Goal: Complete application form

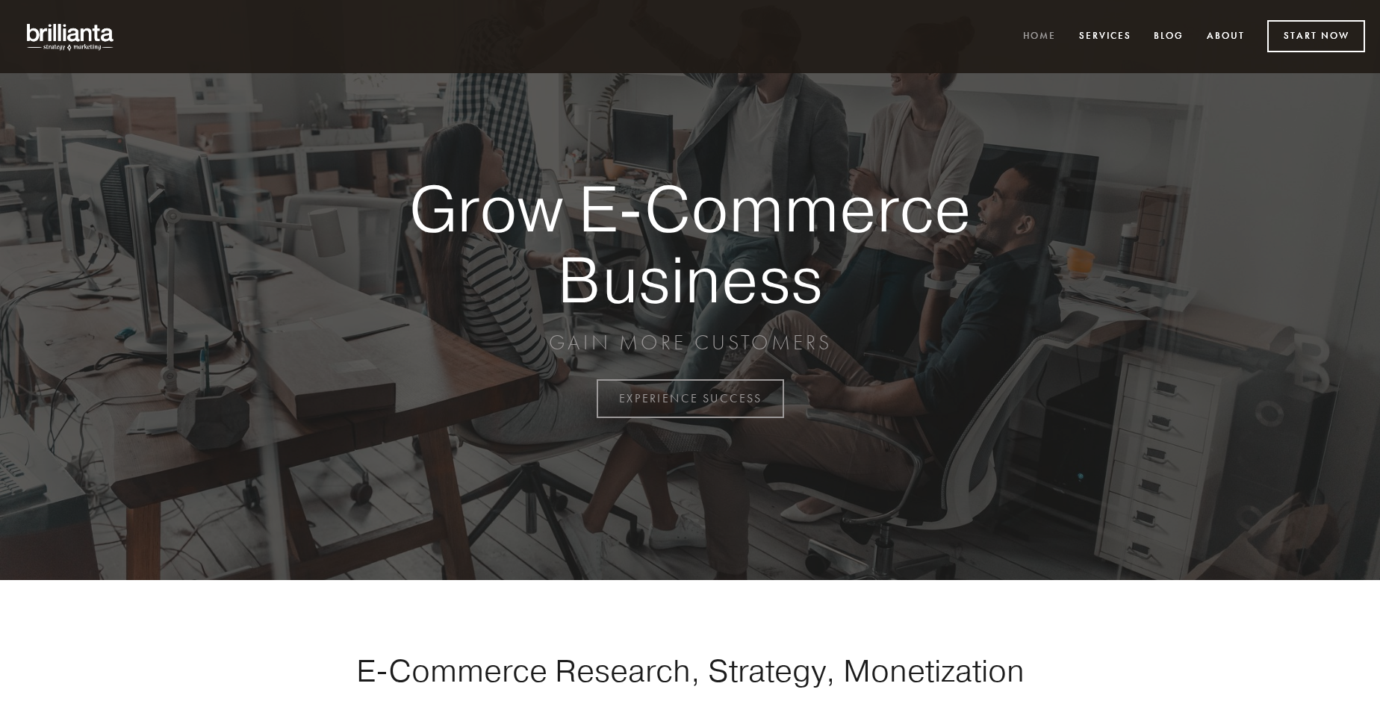
scroll to position [3916, 0]
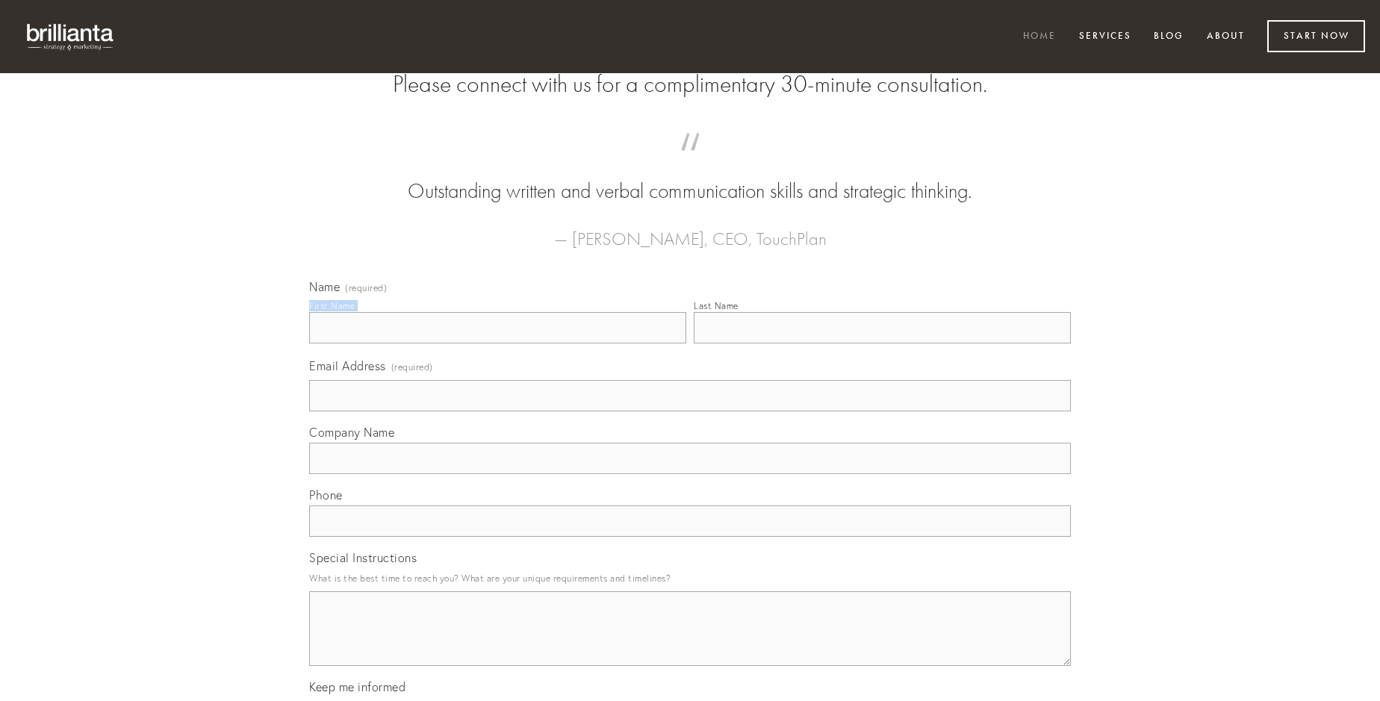
type input "[PERSON_NAME]"
click at [882, 344] on input "Last Name" at bounding box center [882, 327] width 377 height 31
type input "[PERSON_NAME]"
click at [690, 412] on input "Email Address (required)" at bounding box center [690, 395] width 762 height 31
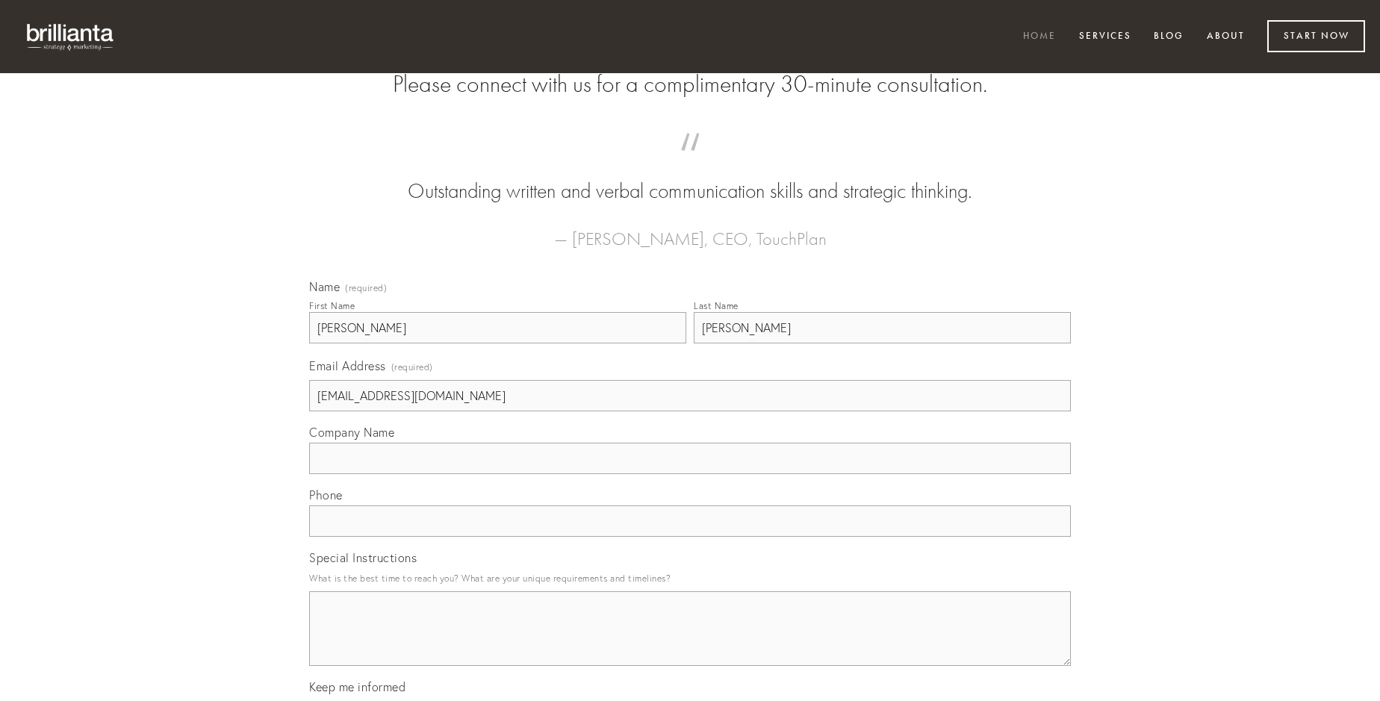
type input "[EMAIL_ADDRESS][DOMAIN_NAME]"
click at [690, 474] on input "Company Name" at bounding box center [690, 458] width 762 height 31
type input "tenetur"
click at [690, 537] on input "text" at bounding box center [690, 521] width 762 height 31
click at [690, 642] on textarea "Special Instructions" at bounding box center [690, 629] width 762 height 75
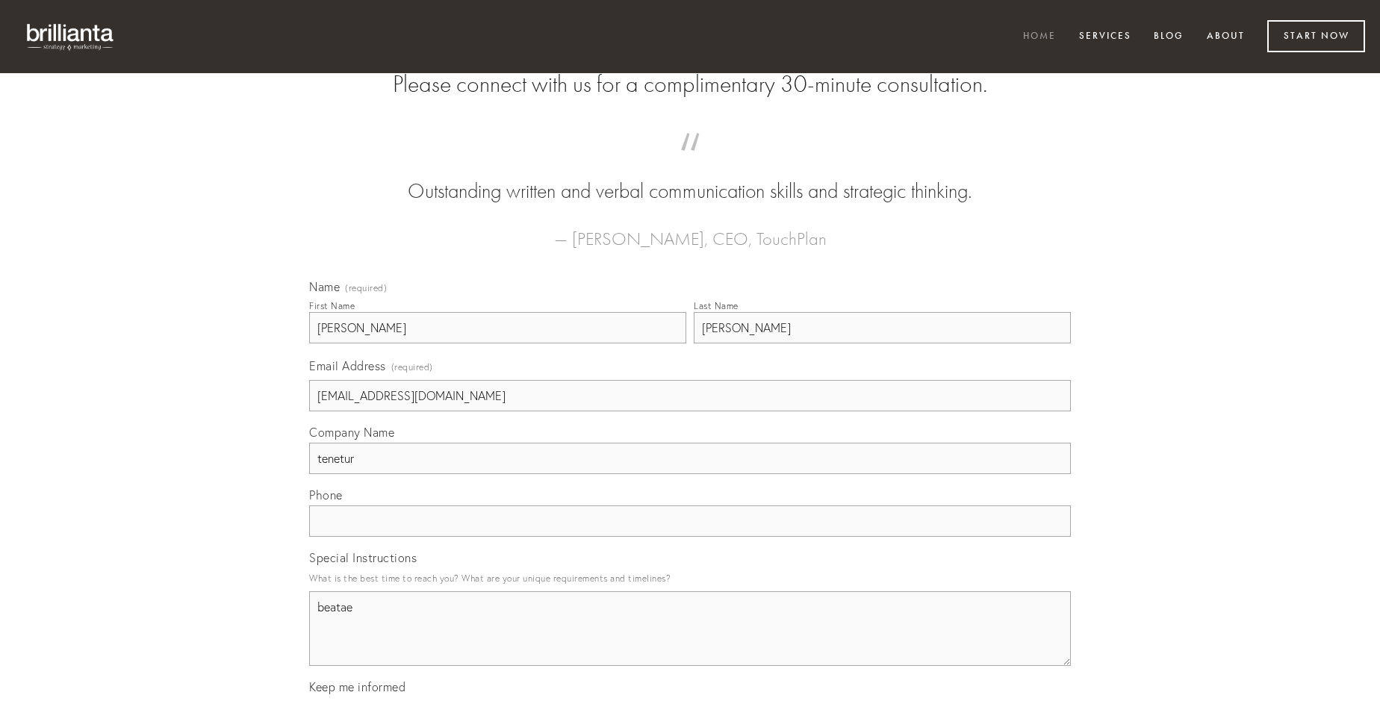
type textarea "beatae"
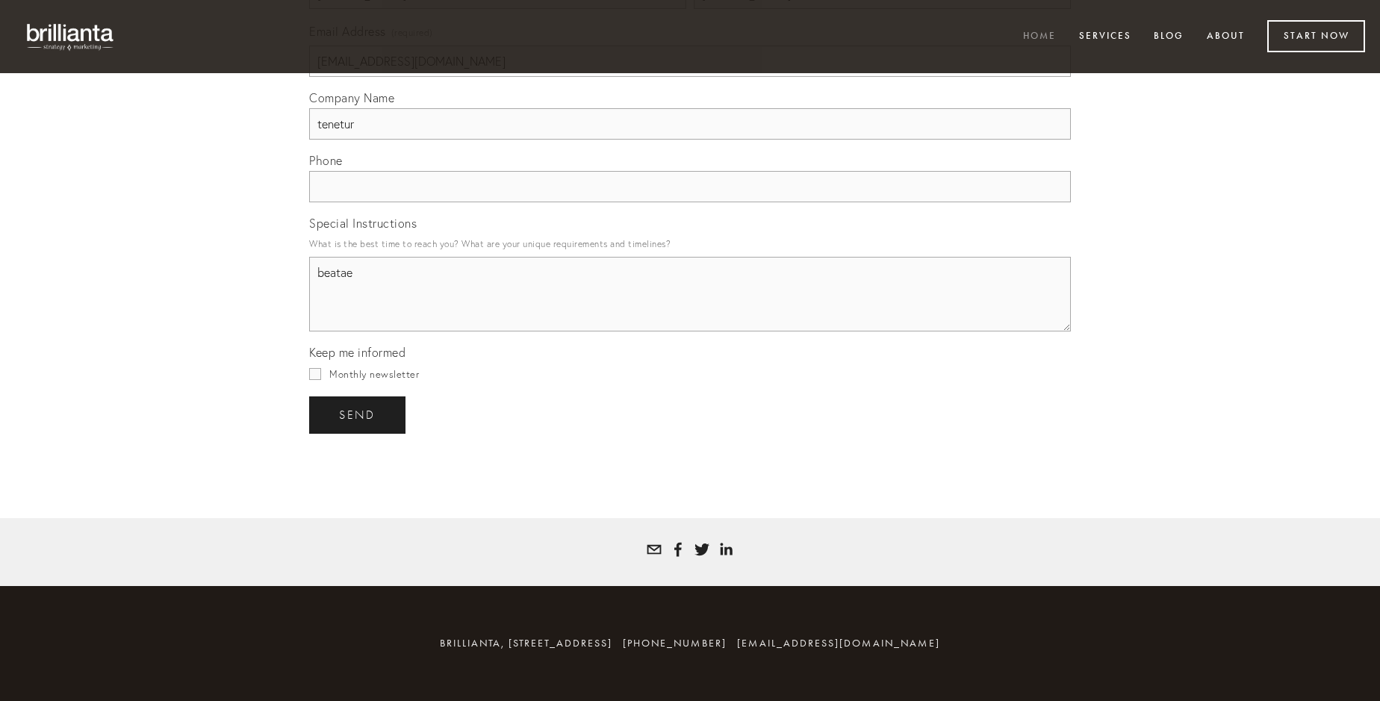
click at [359, 415] on span "send" at bounding box center [357, 415] width 37 height 13
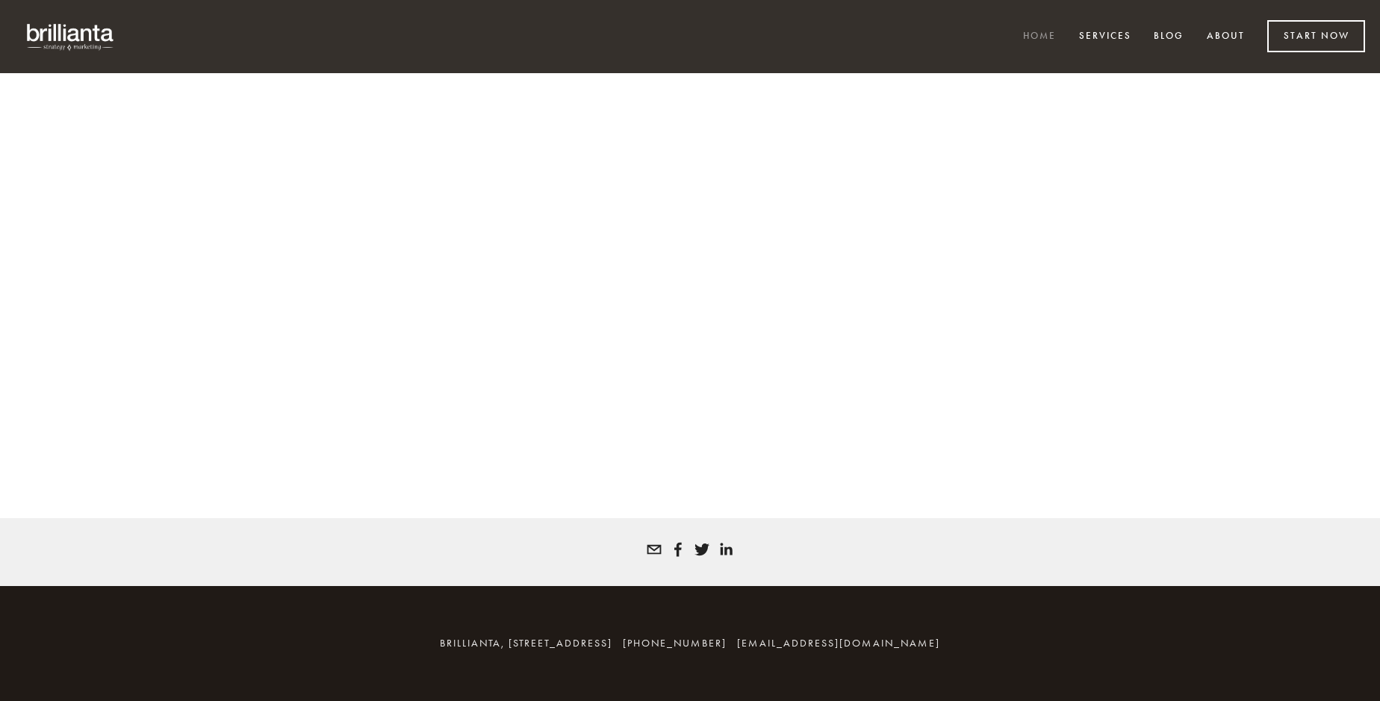
scroll to position [3895, 0]
